Goal: Information Seeking & Learning: Learn about a topic

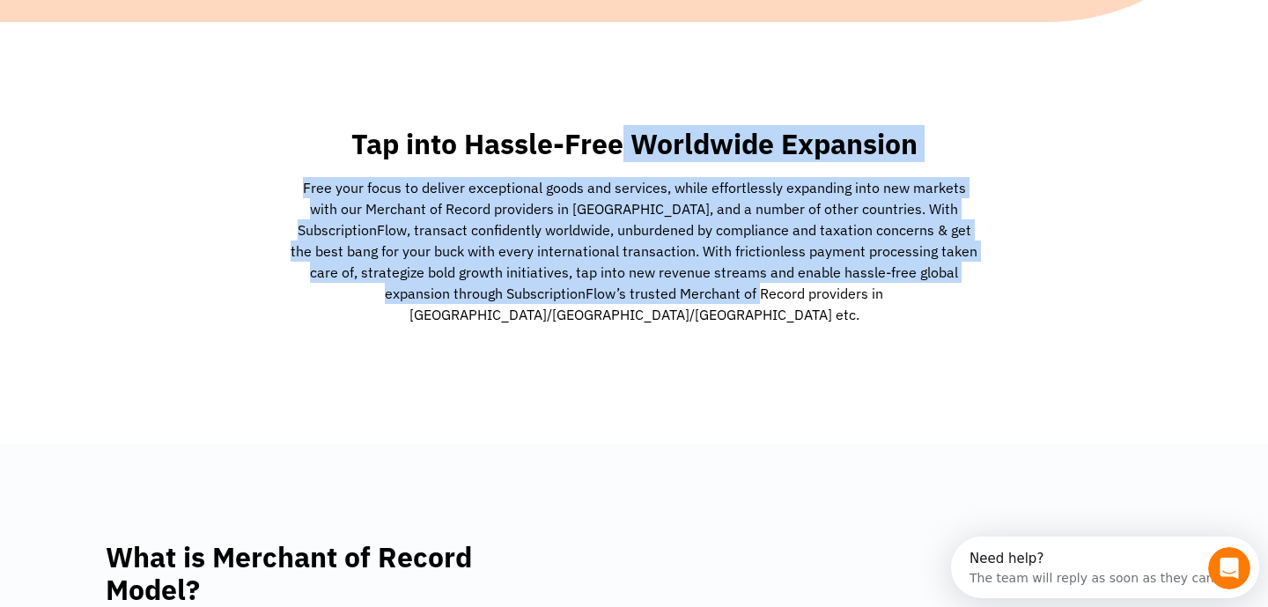
drag, startPoint x: 624, startPoint y: 141, endPoint x: 688, endPoint y: 308, distance: 178.9
click at [687, 299] on div "Tap into Hassle-Free Worldwide Expansion Free your focus to deliver exceptional…" at bounding box center [634, 233] width 704 height 228
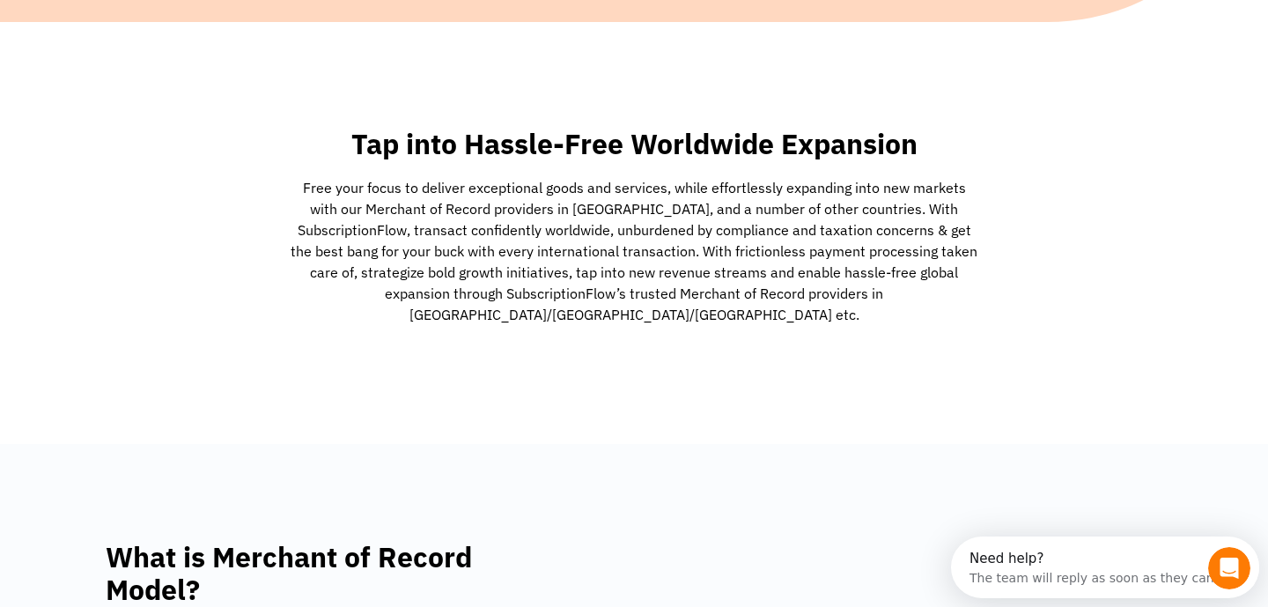
click at [689, 302] on p "Free your focus to deliver exceptional goods and services, while effortlessly e…" at bounding box center [634, 251] width 687 height 148
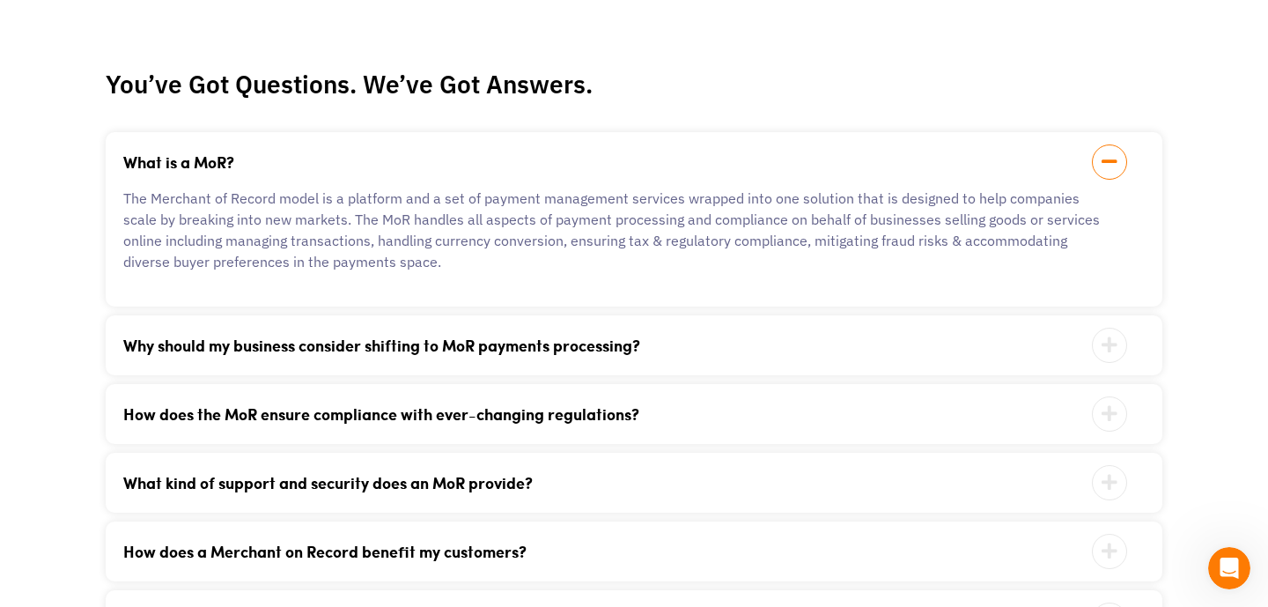
scroll to position [4912, 0]
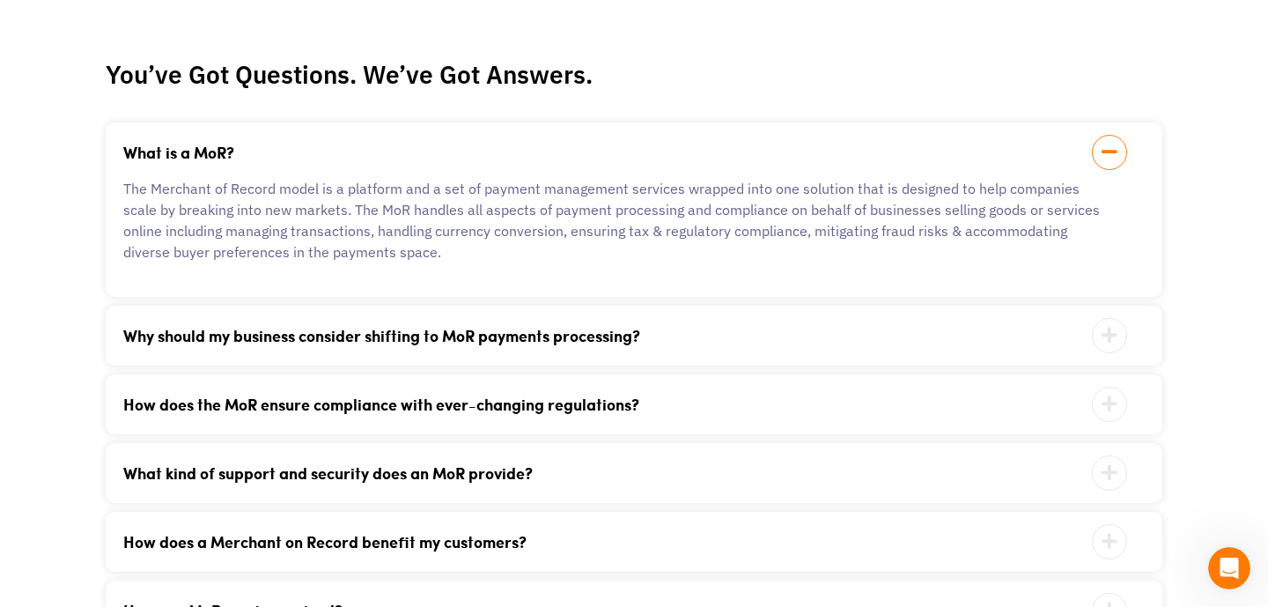
click at [598, 328] on link "Why should my business consider shifting to MoR payments processing?" at bounding box center [611, 336] width 977 height 16
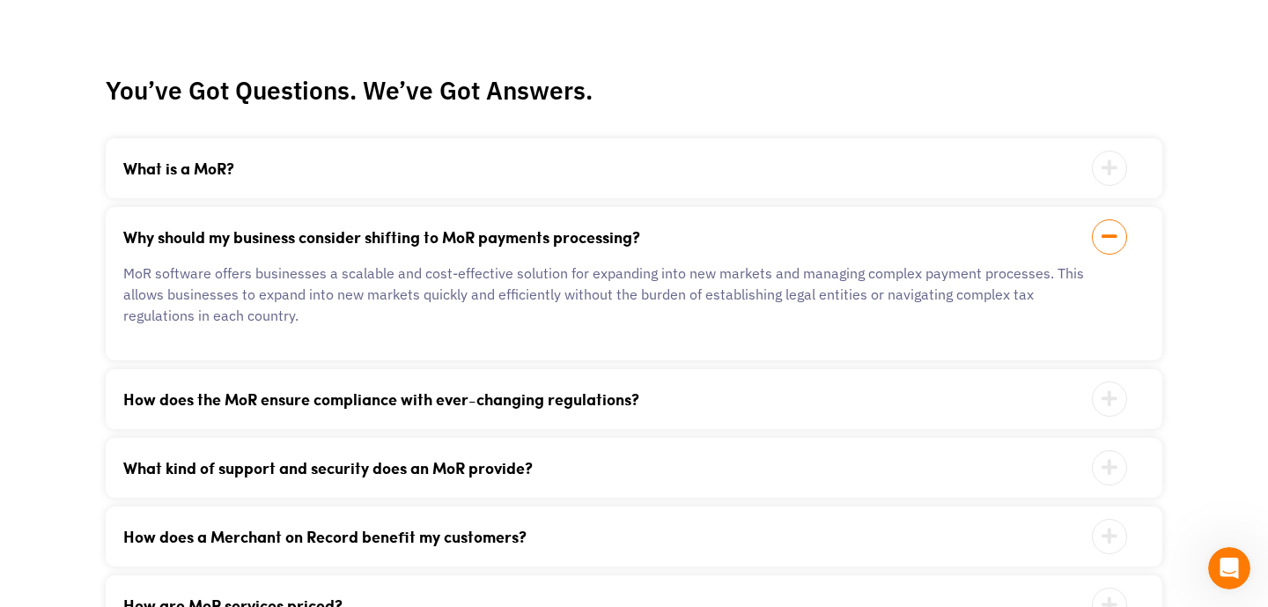
scroll to position [4890, 0]
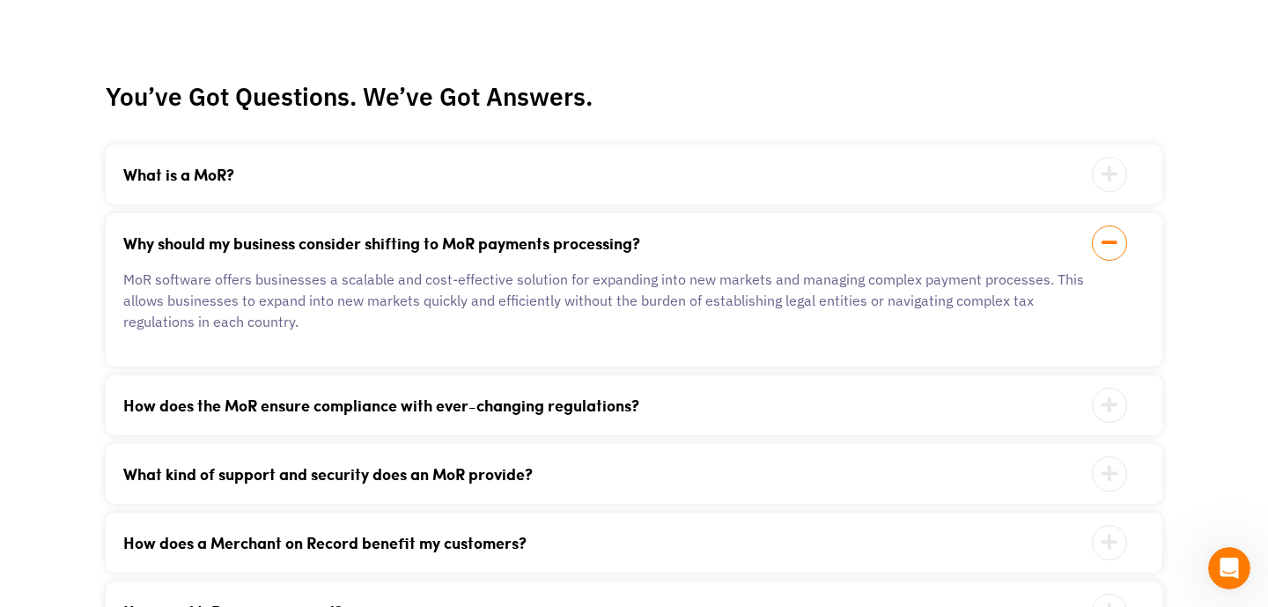
click at [636, 397] on link "How does the MoR ensure compliance with ever-changing regulations?" at bounding box center [611, 405] width 977 height 16
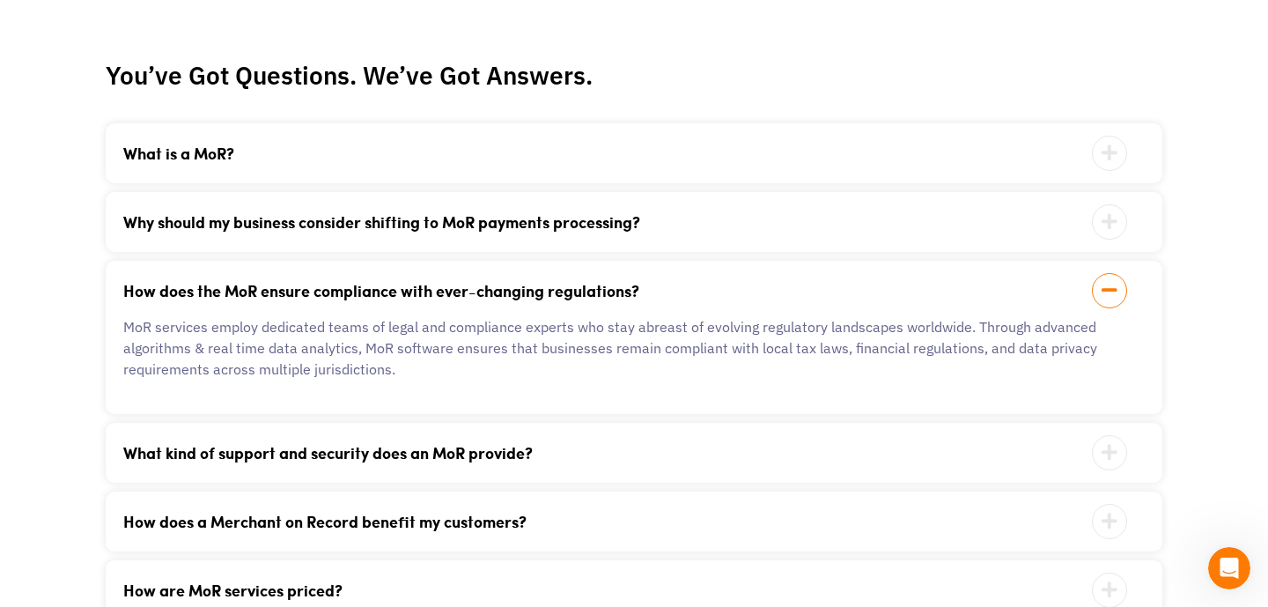
scroll to position [4917, 0]
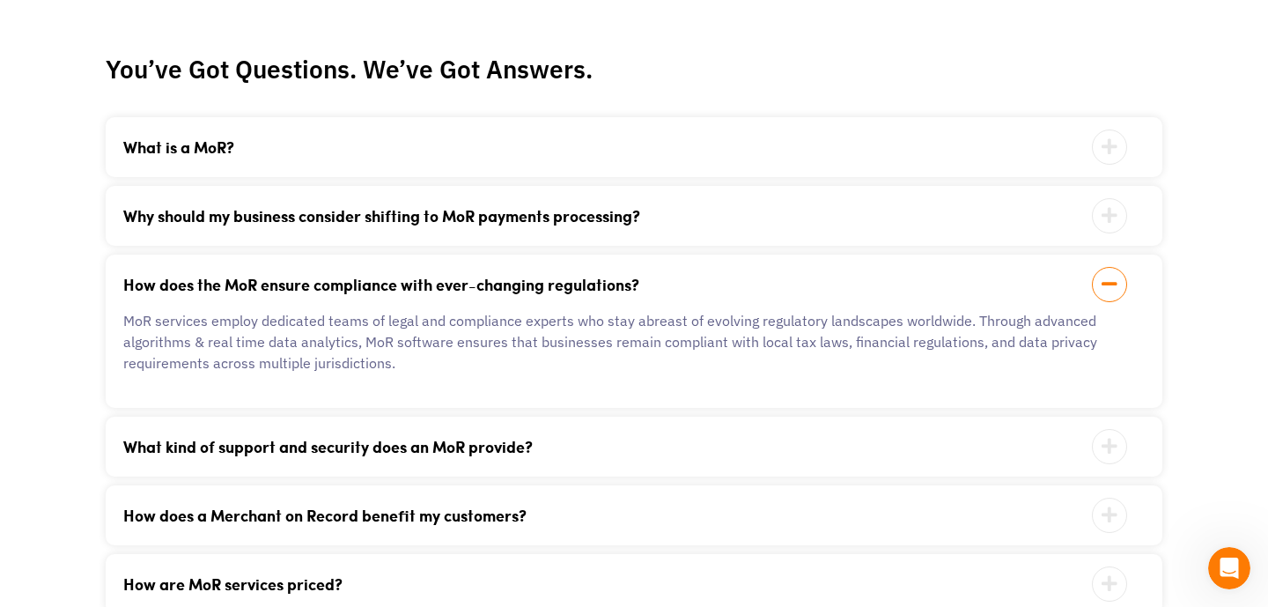
click at [627, 438] on link "What kind of support and security does an MoR provide?" at bounding box center [611, 446] width 977 height 16
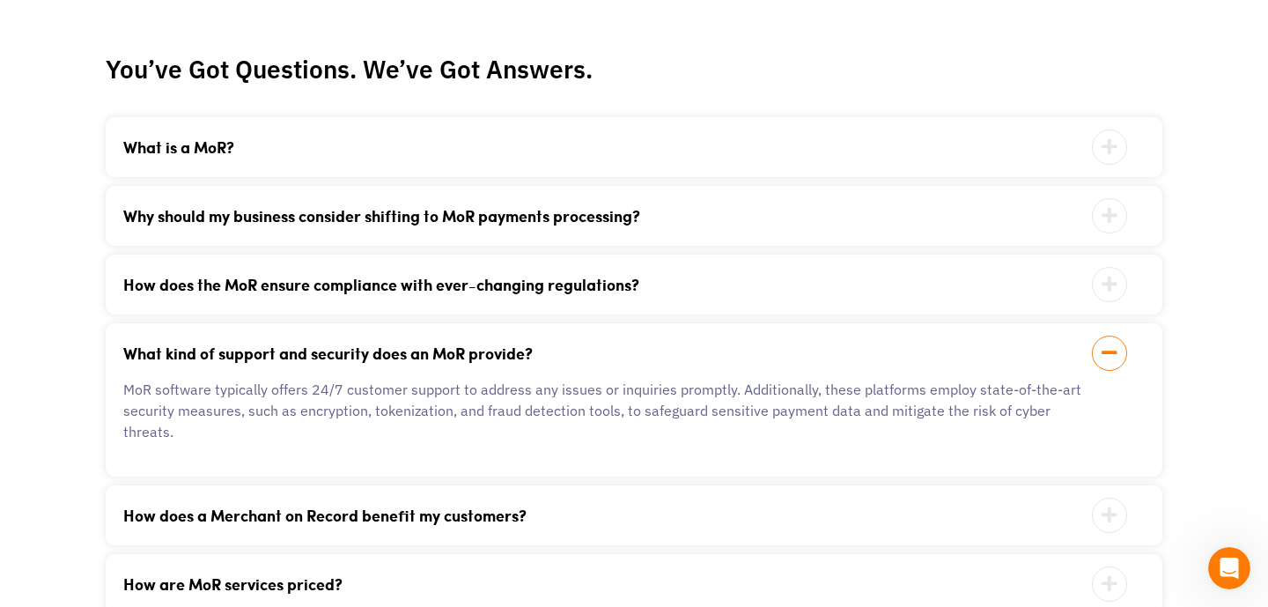
click at [630, 507] on link "How does a Merchant on Record benefit my customers?" at bounding box center [611, 515] width 977 height 16
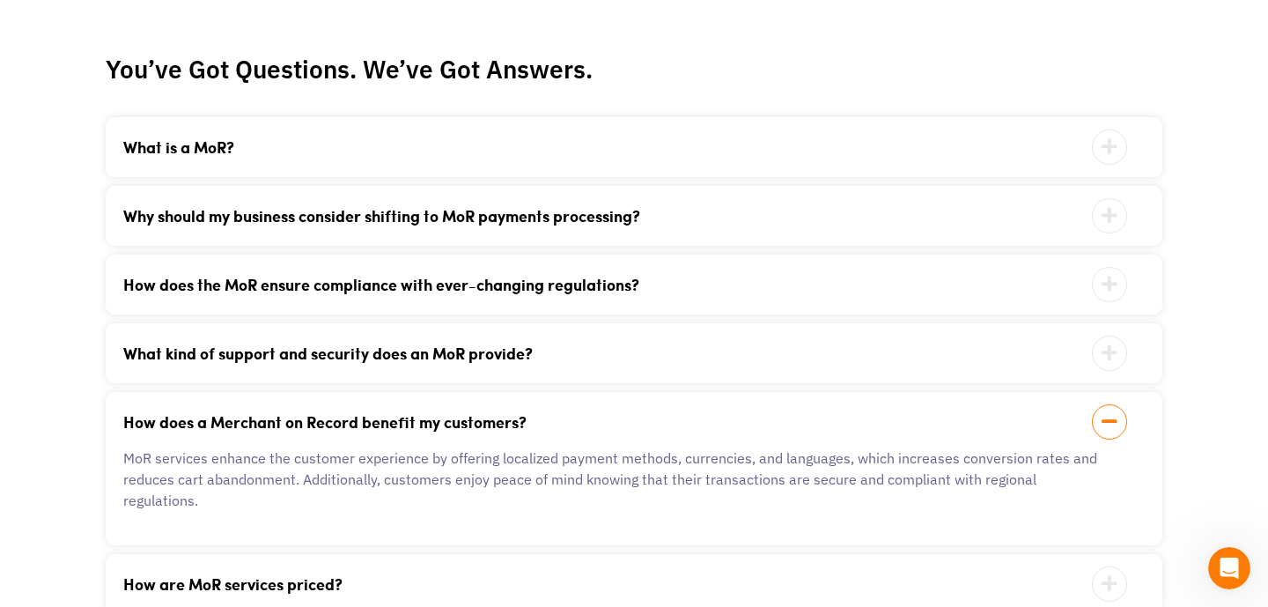
scroll to position [4939, 0]
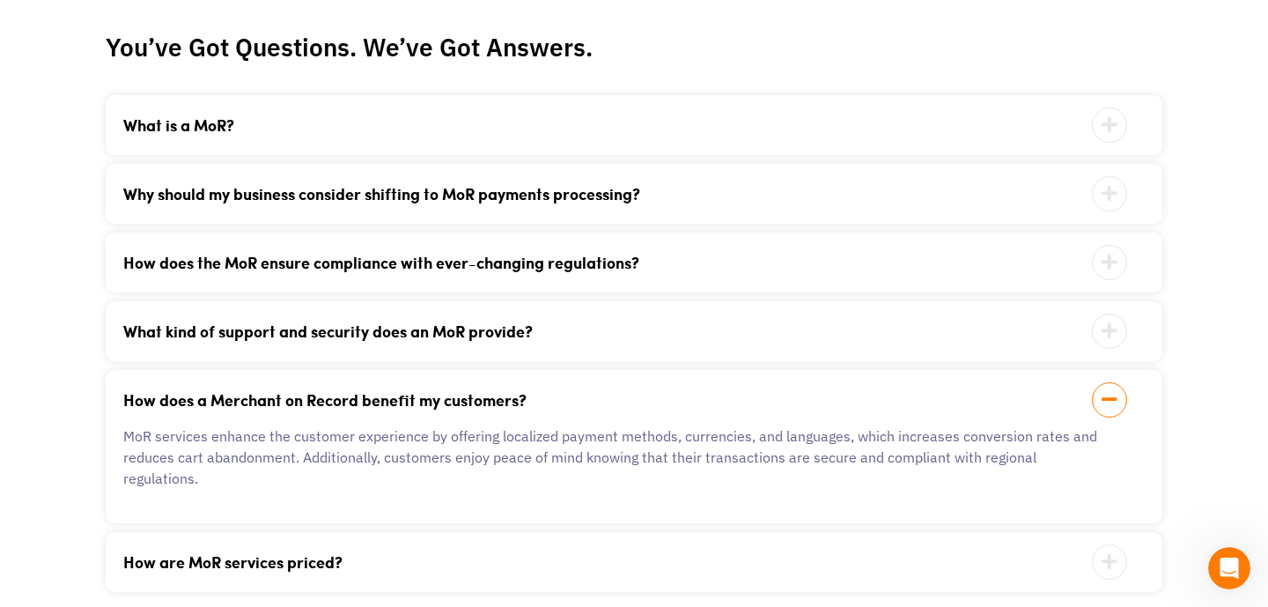
click at [575, 554] on link "How are MoR services priced?" at bounding box center [611, 562] width 977 height 16
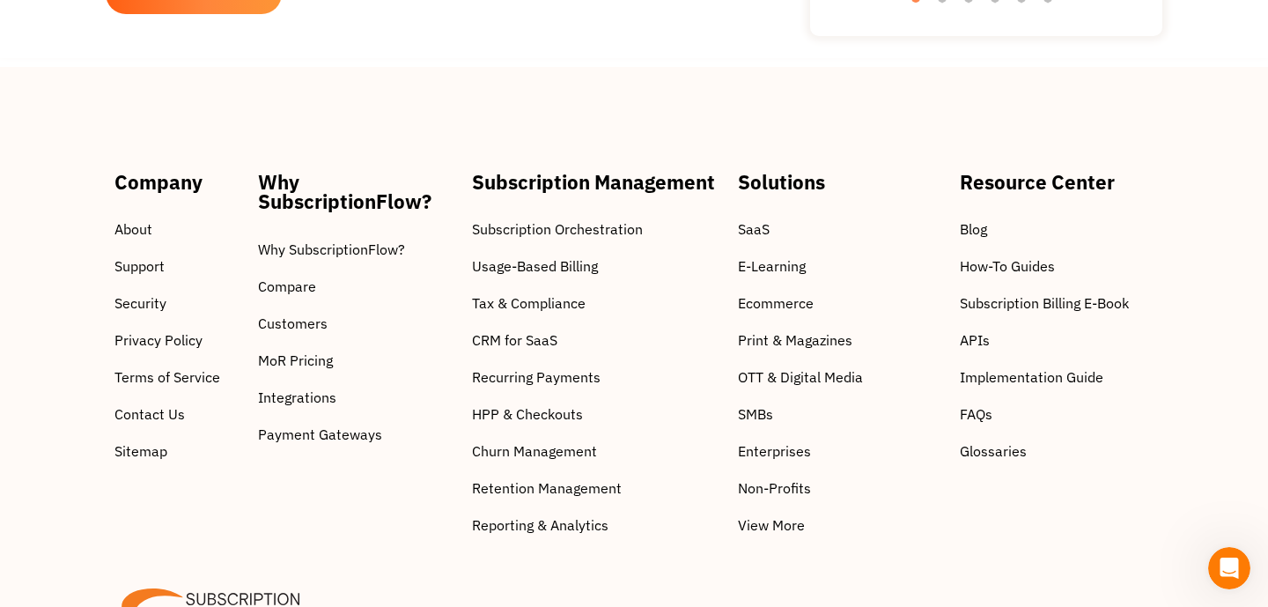
scroll to position [6015, 0]
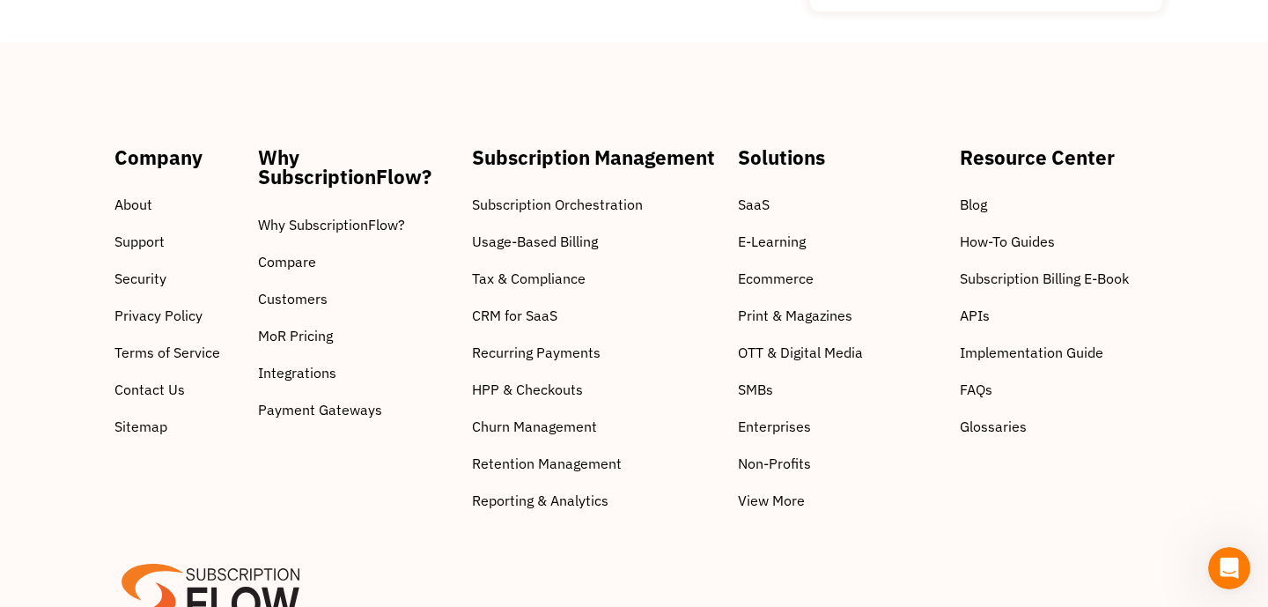
click at [761, 305] on span "Print & Magazines" at bounding box center [795, 315] width 114 height 21
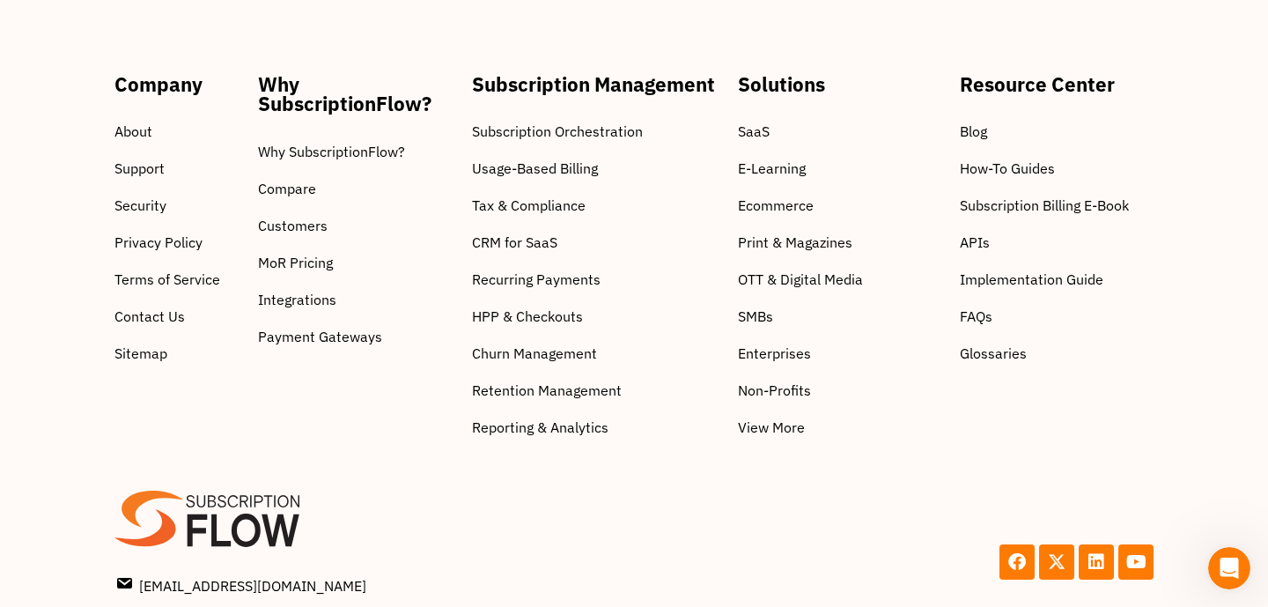
scroll to position [6106, 0]
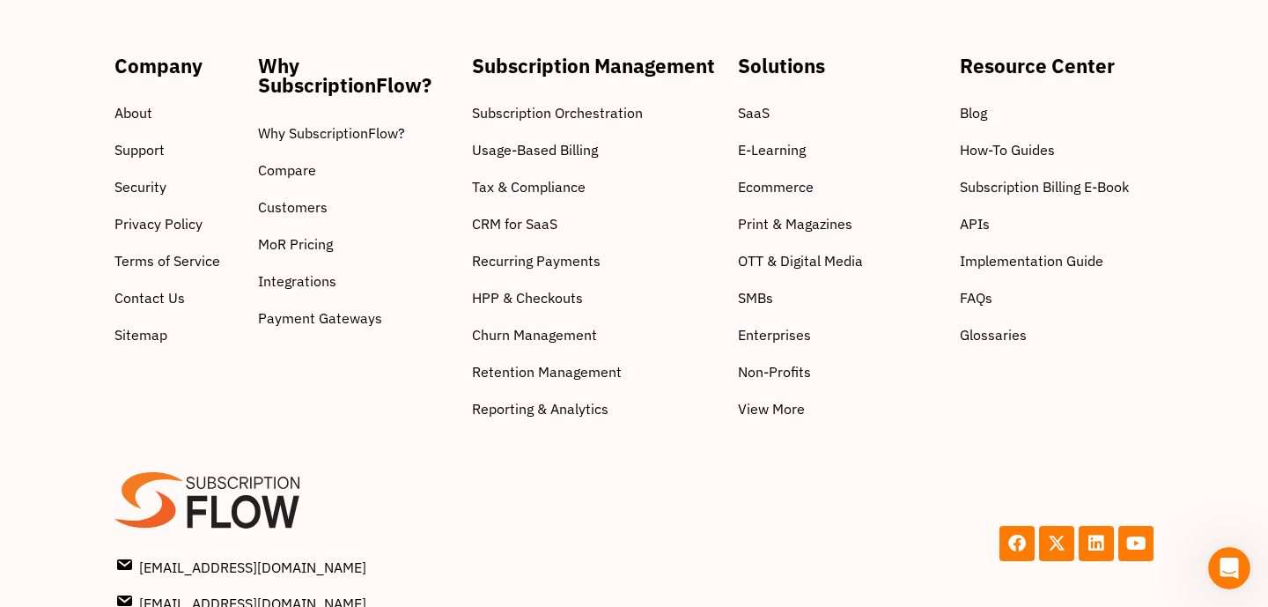
click at [976, 287] on span "FAQs" at bounding box center [976, 297] width 33 height 21
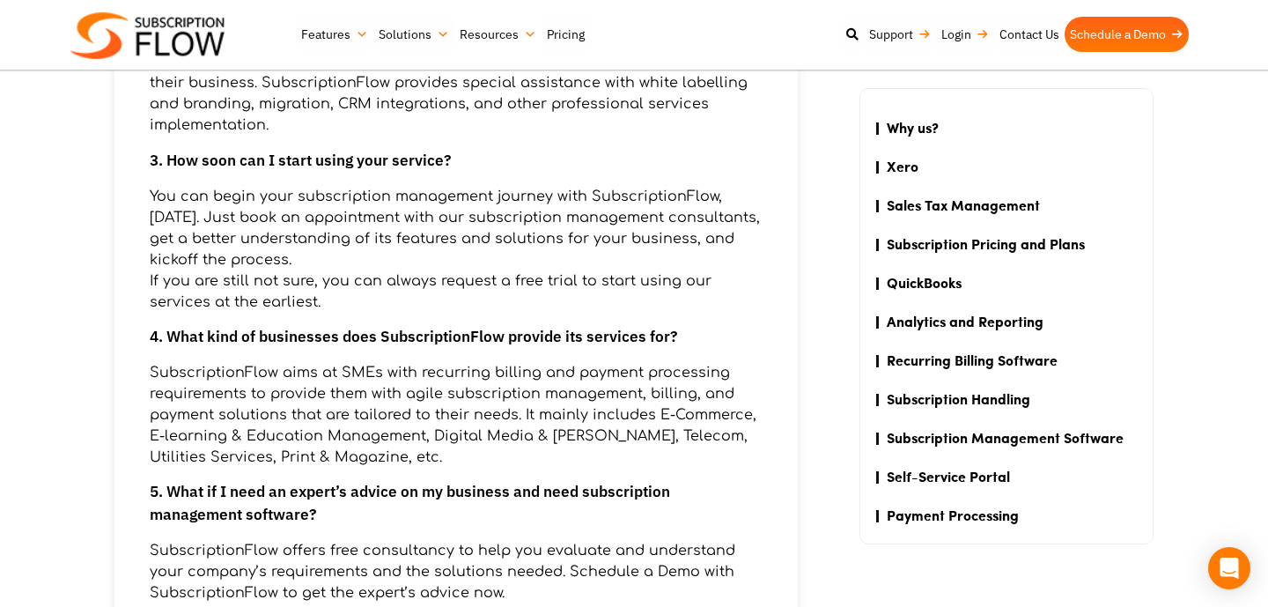
scroll to position [923, 0]
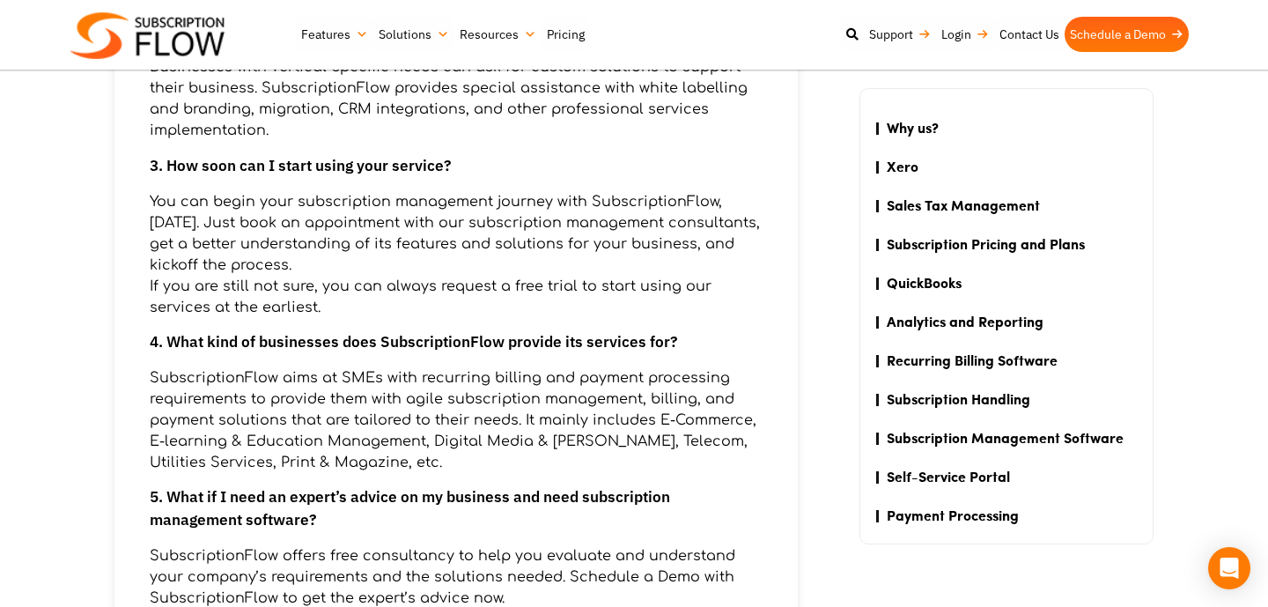
drag, startPoint x: 200, startPoint y: 162, endPoint x: 355, endPoint y: 305, distance: 210.6
click at [355, 305] on div "1. How exactly can SubscriptionFlow help me in managing my business? Subscripti…" at bounding box center [456, 176] width 613 height 934
click at [553, 438] on p "SubscriptionFlow aims at SMEs with recurring billing and payment processing req…" at bounding box center [456, 420] width 613 height 106
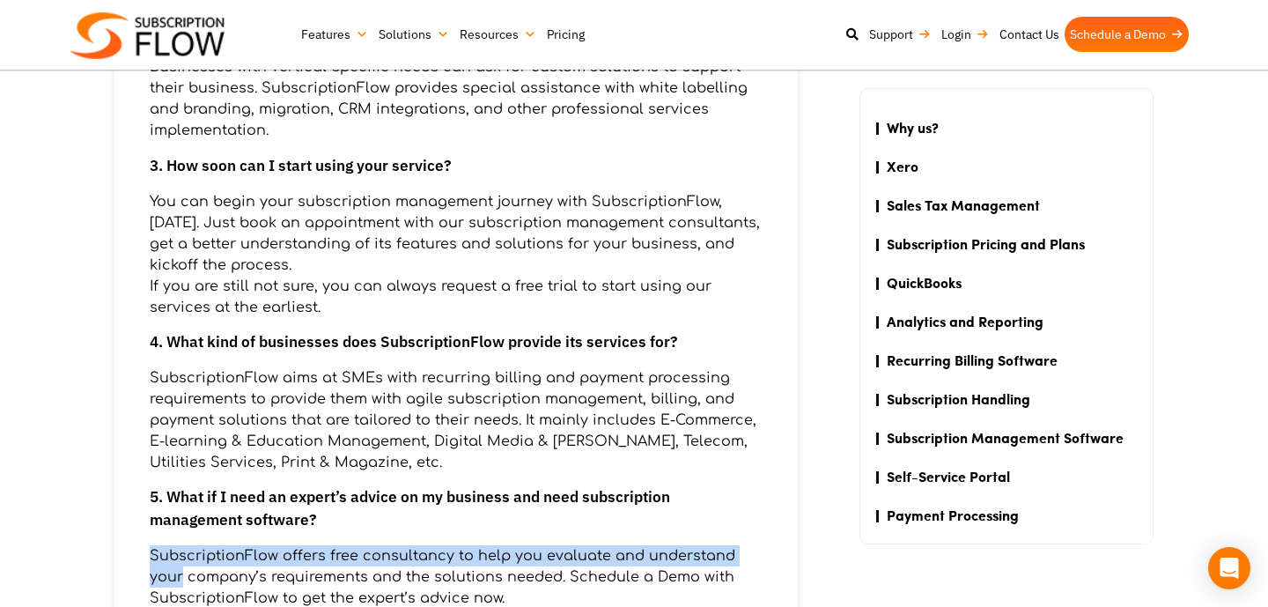
drag, startPoint x: 762, startPoint y: 535, endPoint x: 783, endPoint y: 546, distance: 23.6
click at [783, 545] on li "Why us? 1. How exactly can SubscriptionFlow help me in managing my business? Su…" at bounding box center [455, 159] width 683 height 1002
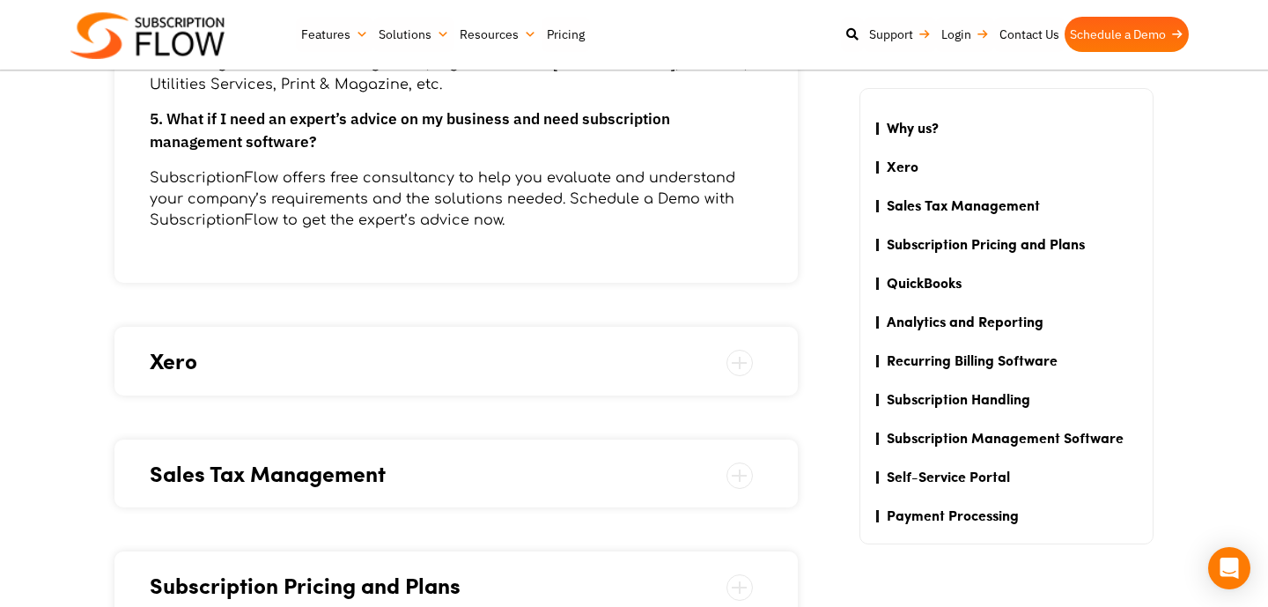
scroll to position [1494, 0]
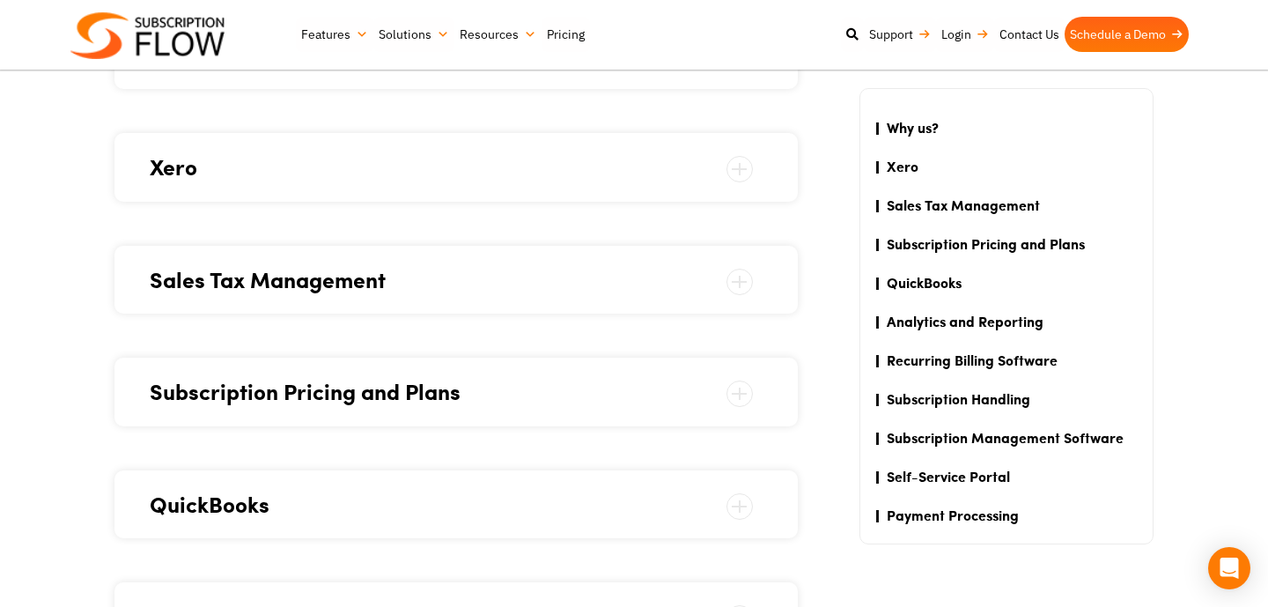
click at [547, 296] on li "Sales Tax Management 1. How does Sales tax differ from VAT? Sales tax differs f…" at bounding box center [455, 280] width 683 height 69
click at [560, 277] on span "Sales Tax Management" at bounding box center [456, 279] width 613 height 33
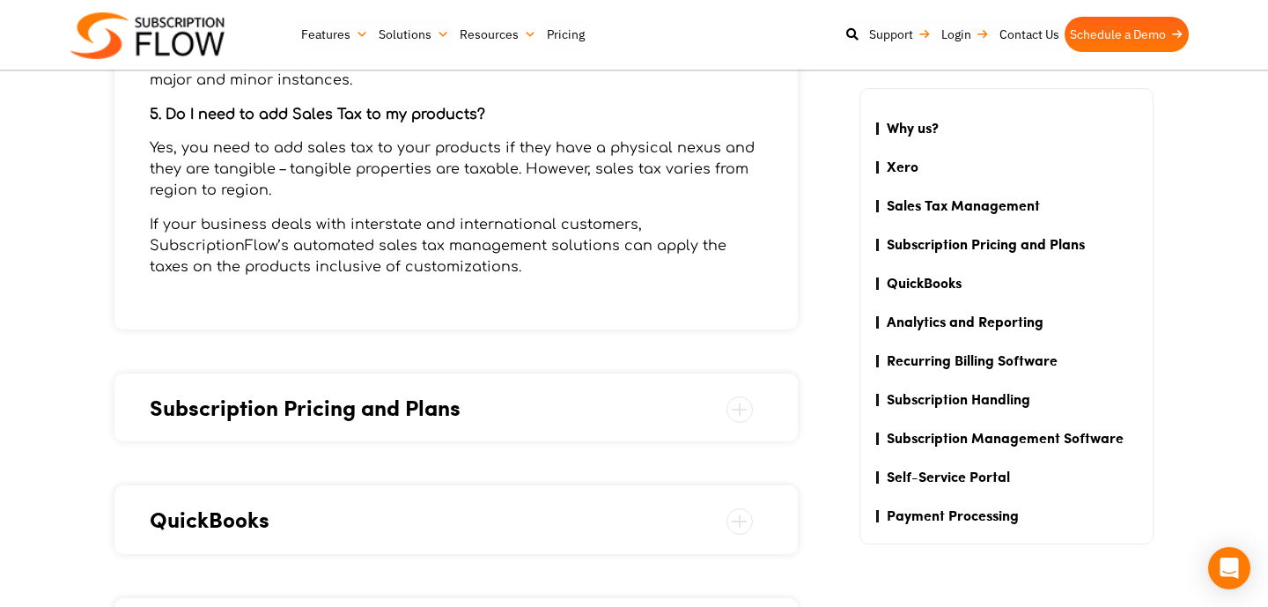
scroll to position [1580, 0]
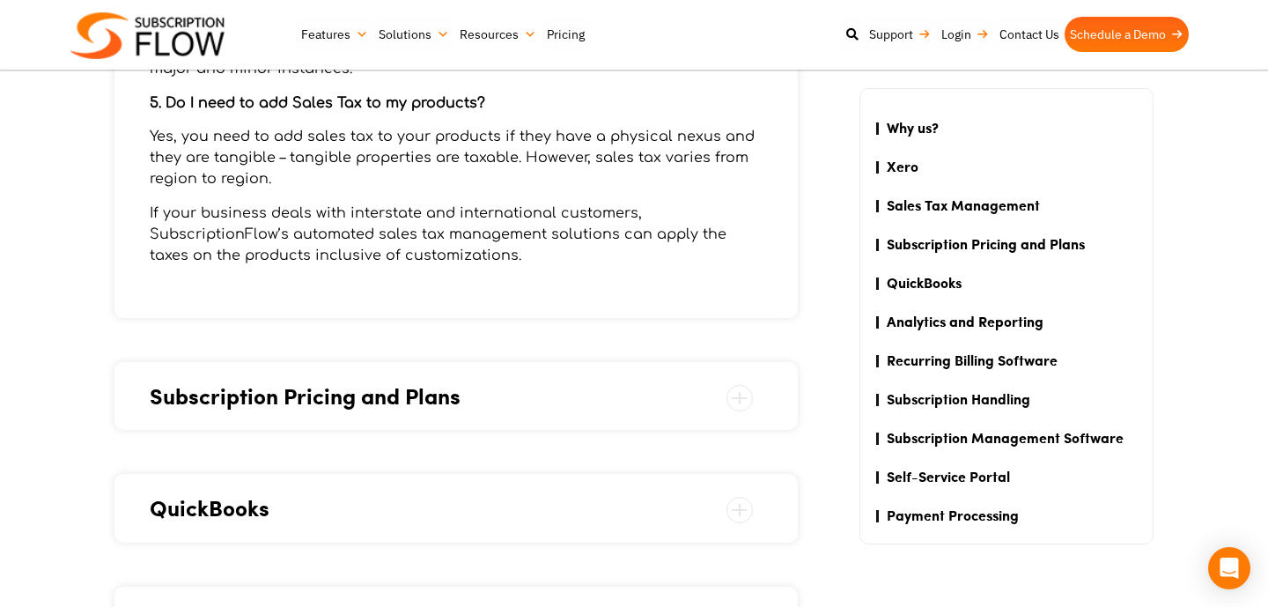
click at [514, 403] on span "Subscription Pricing and Plans" at bounding box center [456, 395] width 613 height 33
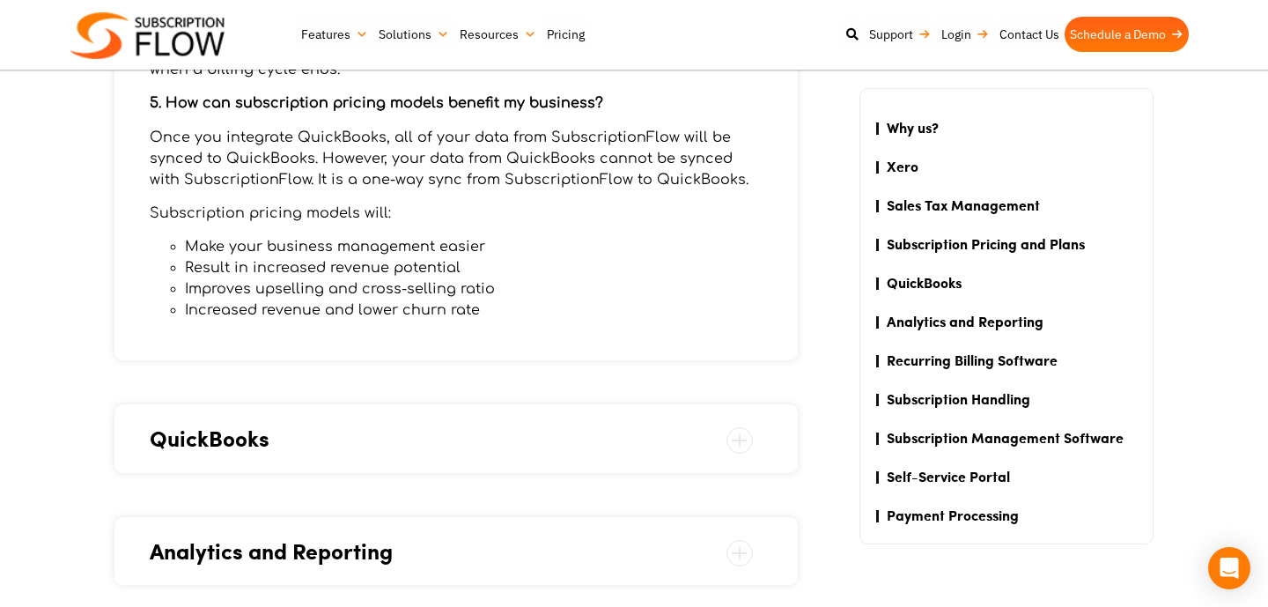
scroll to position [1813, 0]
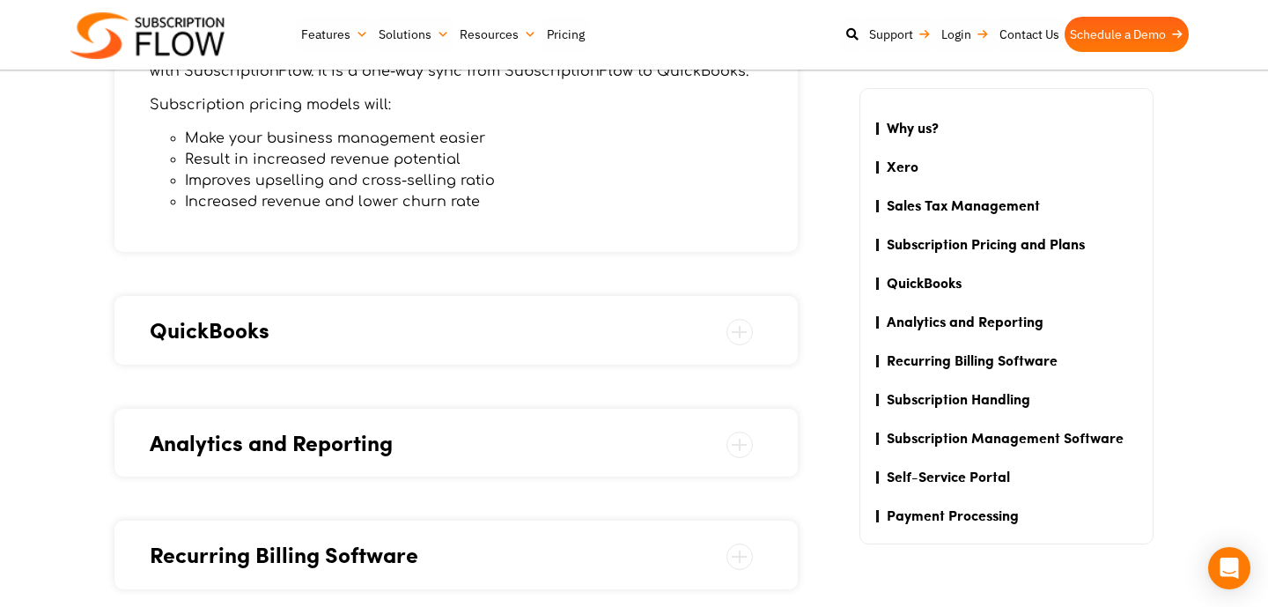
click at [609, 337] on span "QuickBooks" at bounding box center [456, 329] width 613 height 33
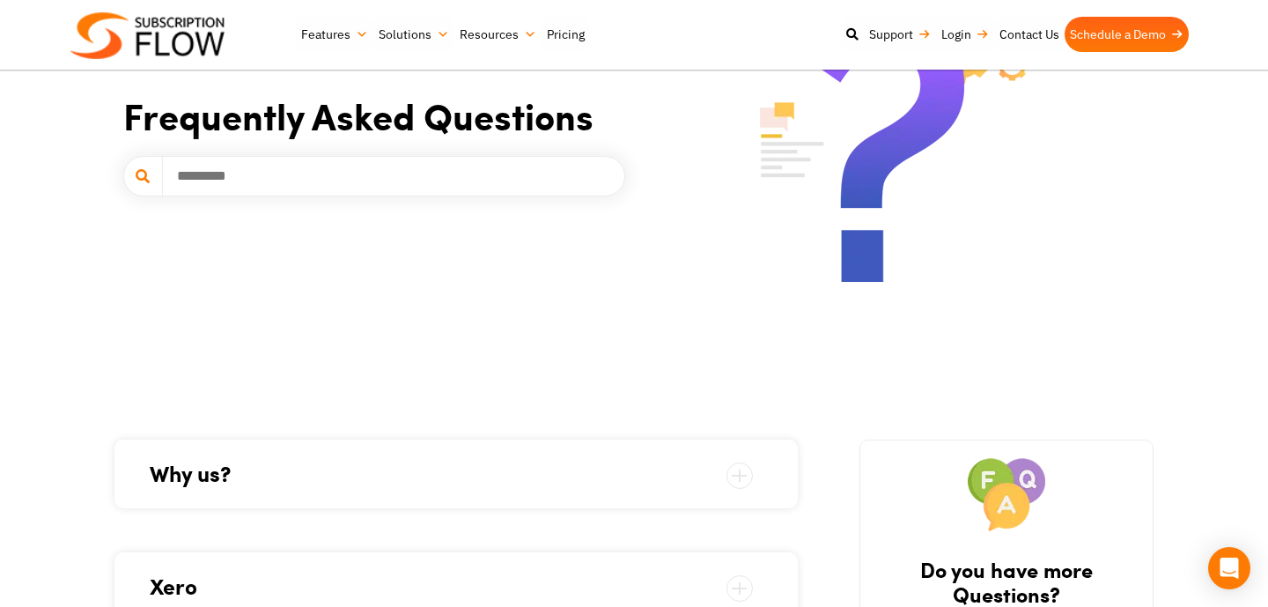
scroll to position [93, 0]
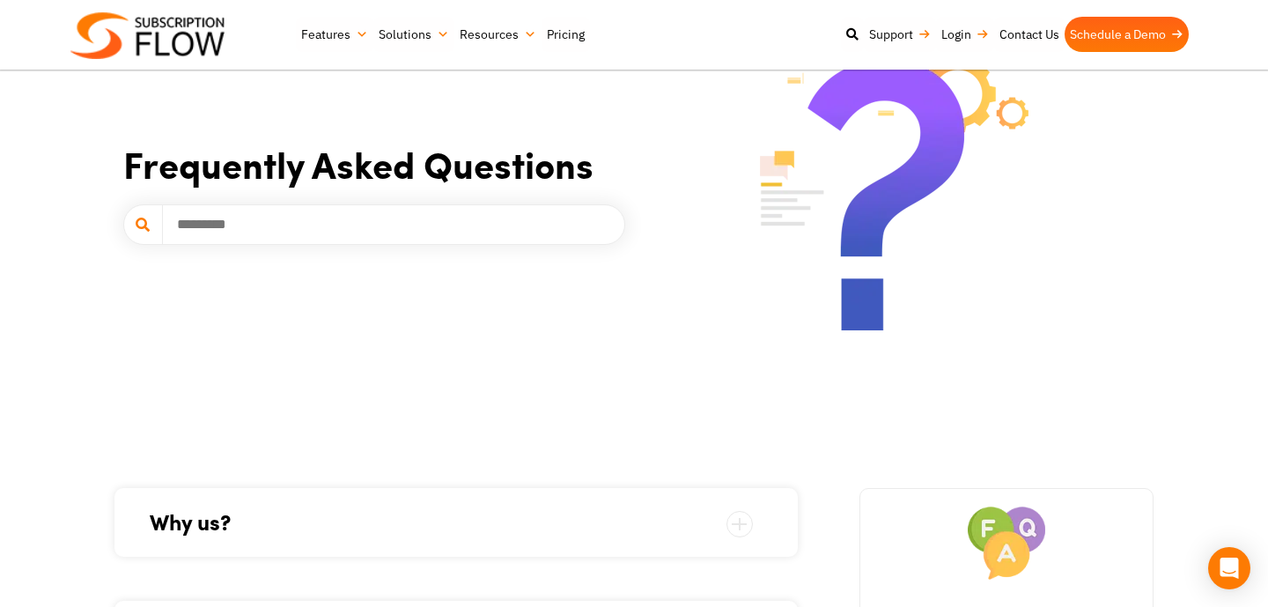
click at [239, 227] on input "text" at bounding box center [374, 224] width 502 height 41
type input "********"
click at [137, 232] on icon at bounding box center [143, 224] width 40 height 41
click at [140, 225] on icon at bounding box center [143, 224] width 40 height 41
click at [284, 240] on input "********" at bounding box center [374, 224] width 502 height 41
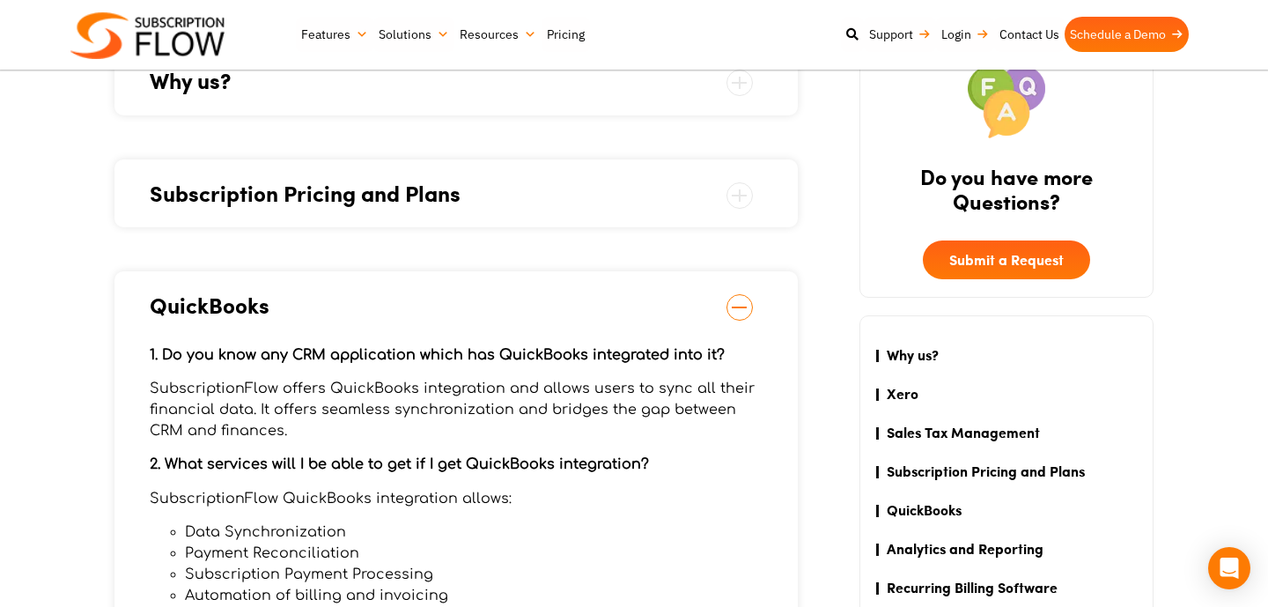
scroll to position [727, 0]
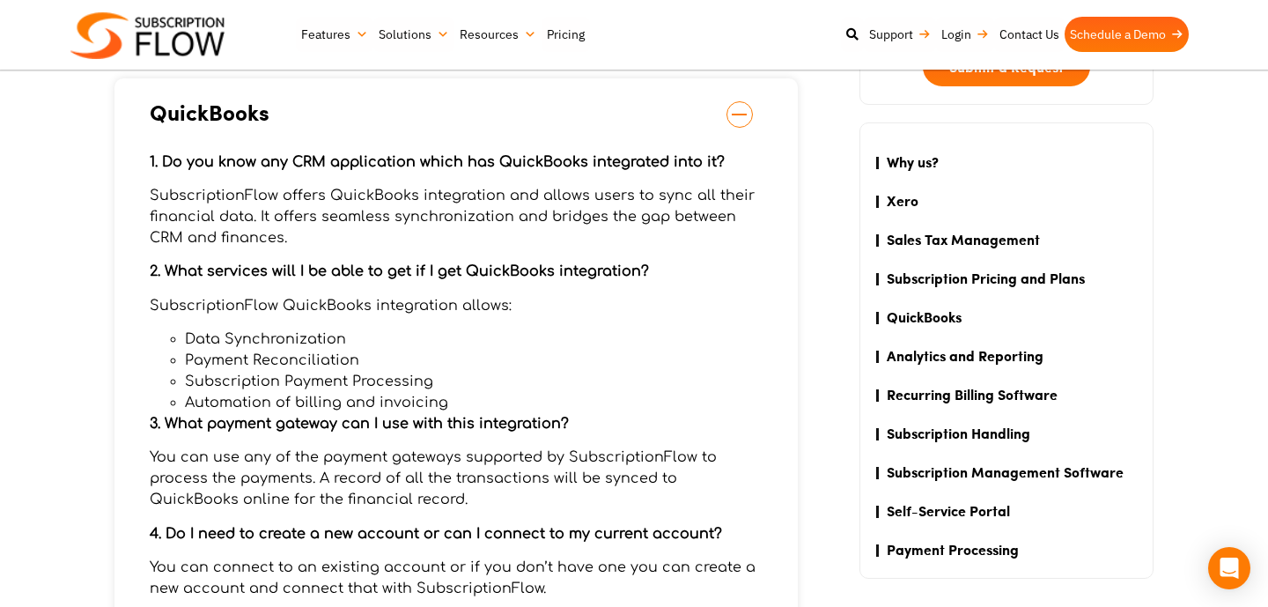
click at [154, 22] on img at bounding box center [147, 35] width 154 height 47
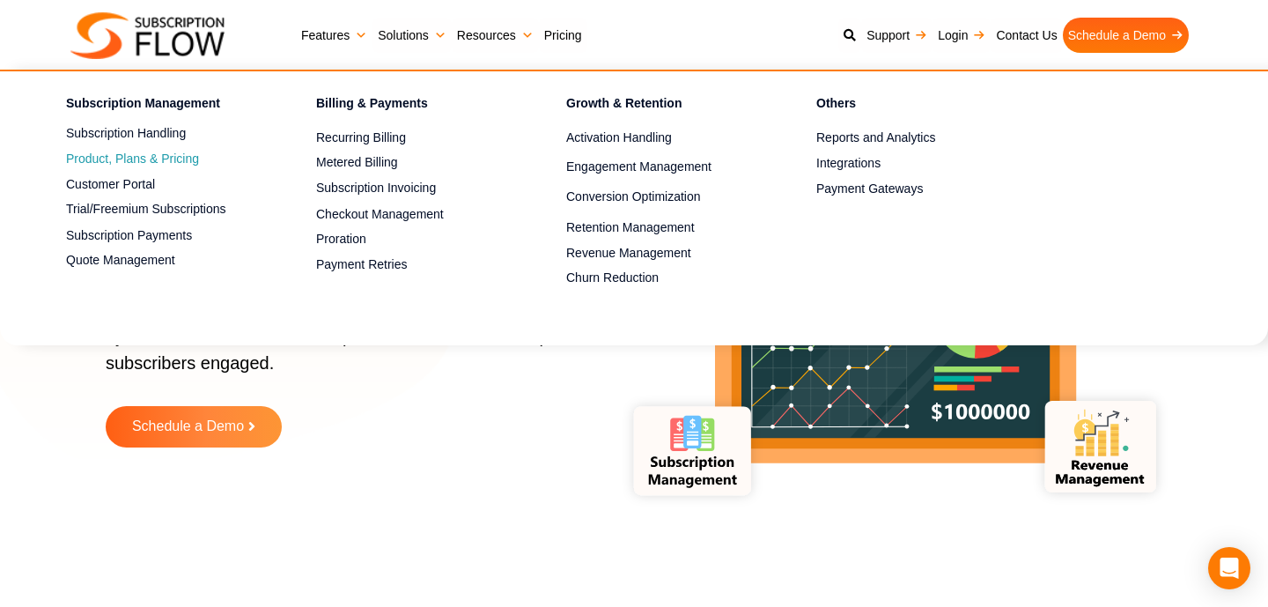
click at [172, 161] on span "Product, Plans & Pricing" at bounding box center [132, 159] width 133 height 18
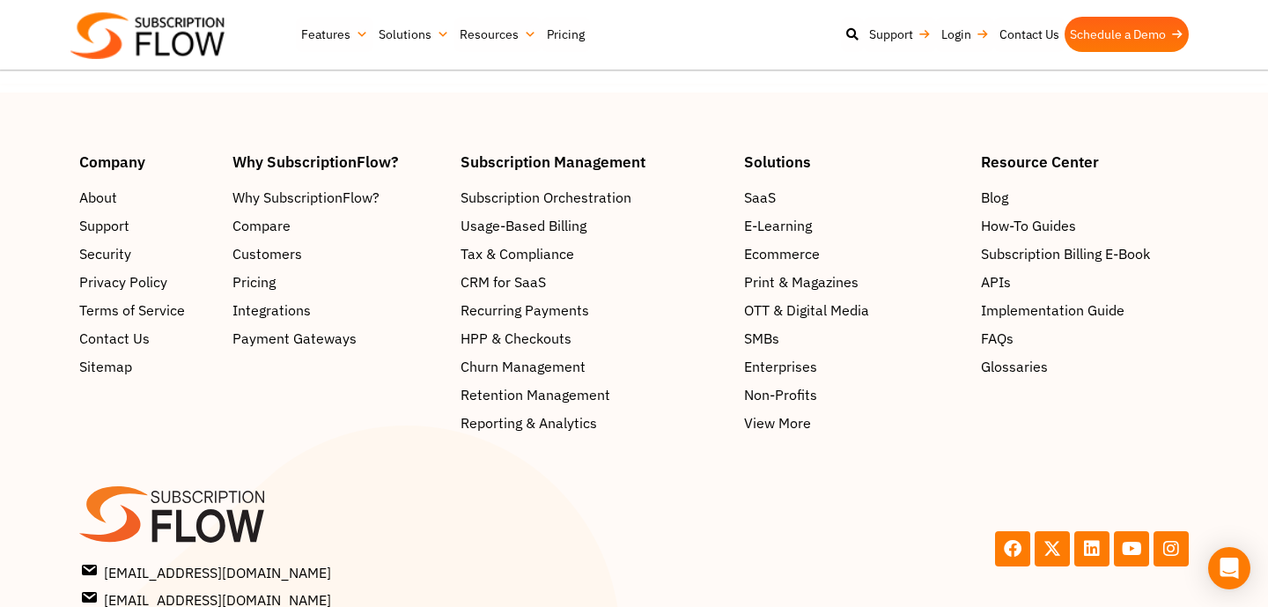
scroll to position [5361, 0]
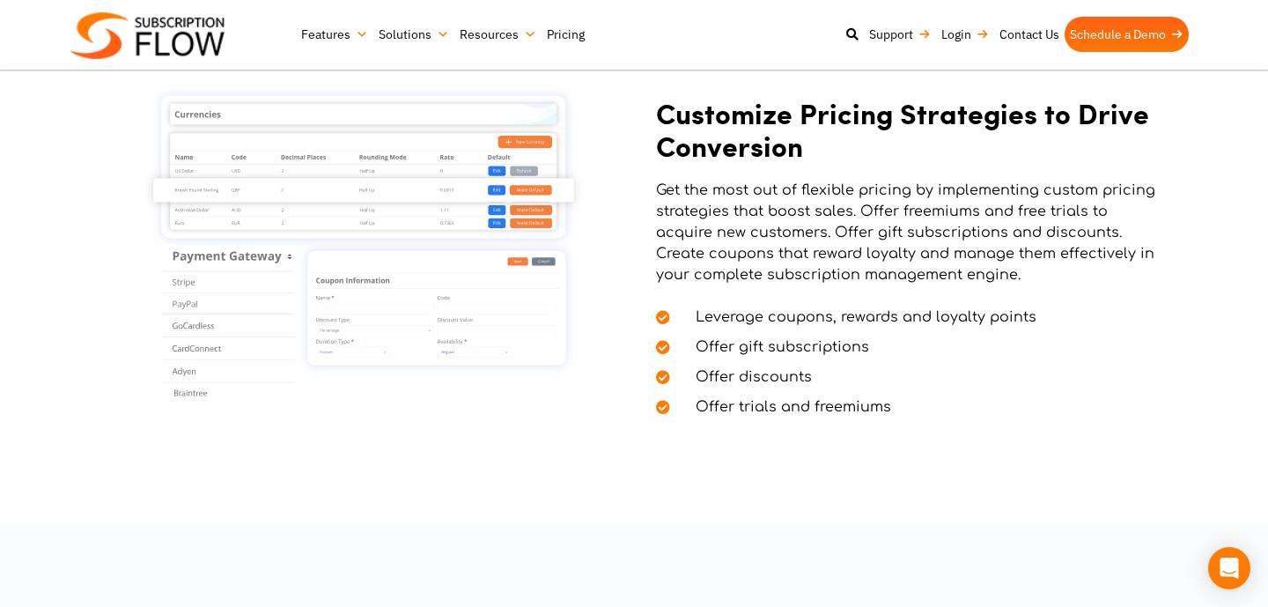
scroll to position [2084, 0]
